Goal: Transaction & Acquisition: Purchase product/service

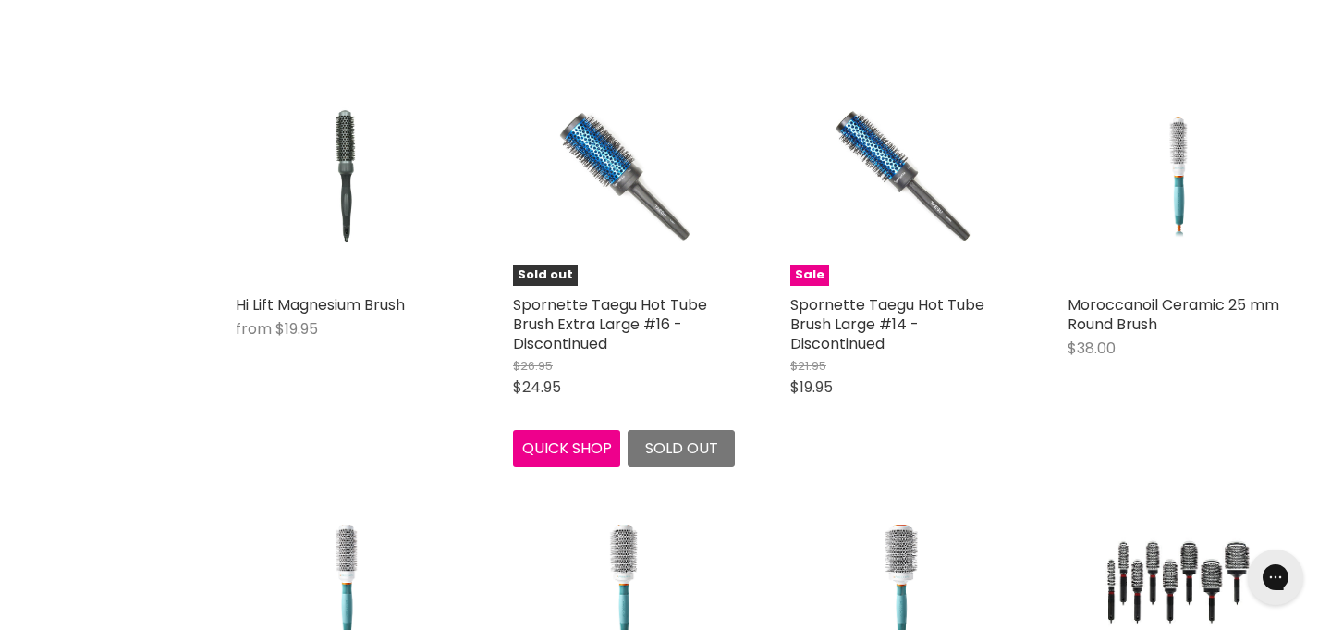
scroll to position [4271, 0]
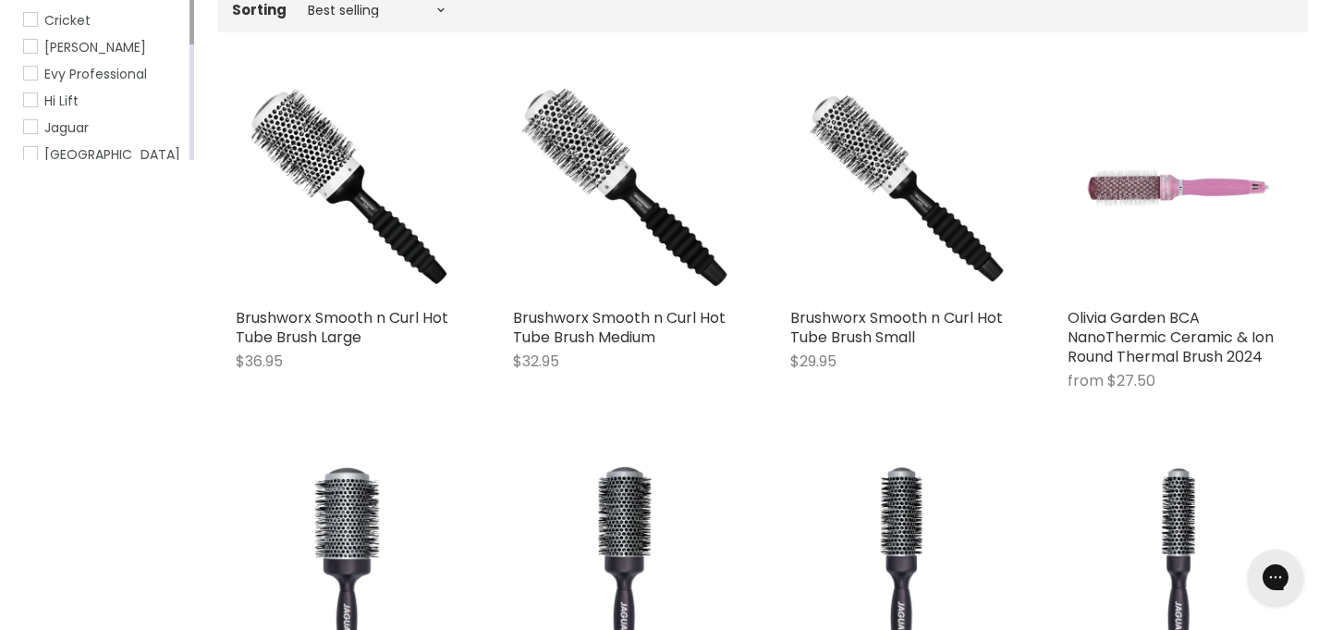
scroll to position [399, 0]
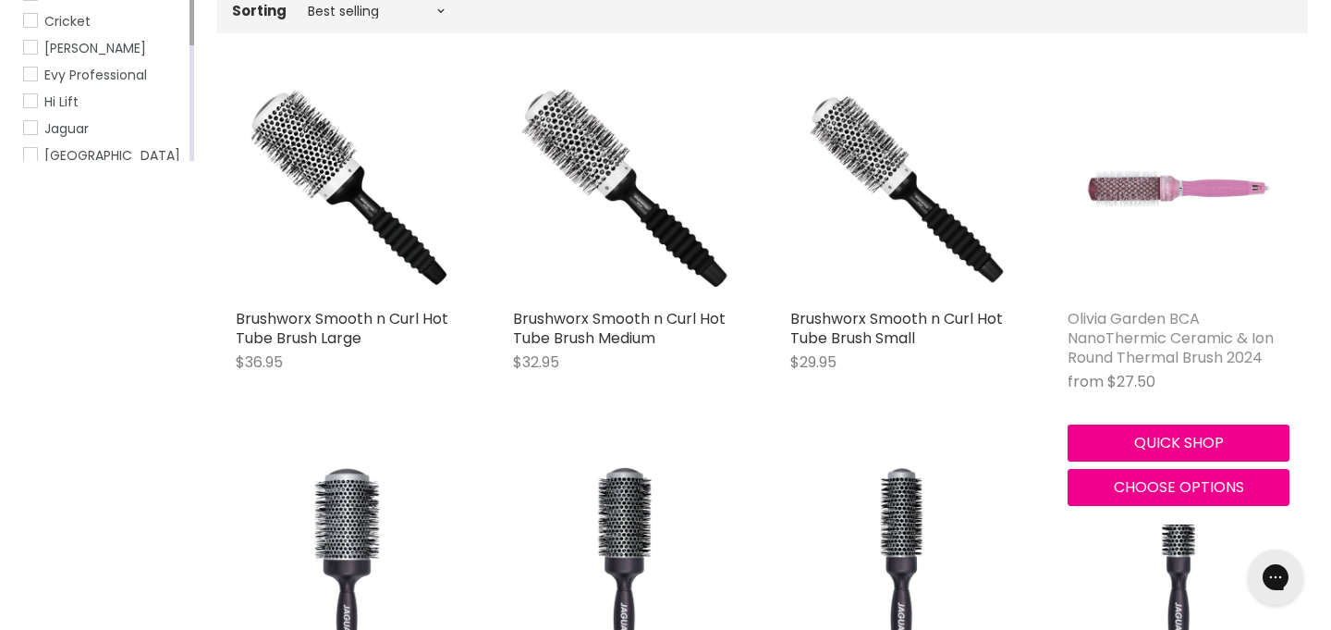
click at [1112, 333] on link "Olivia Garden BCA NanoThermic Ceramic & Ion Round Thermal Brush 2024" at bounding box center [1171, 338] width 206 height 60
